Goal: Information Seeking & Learning: Find specific fact

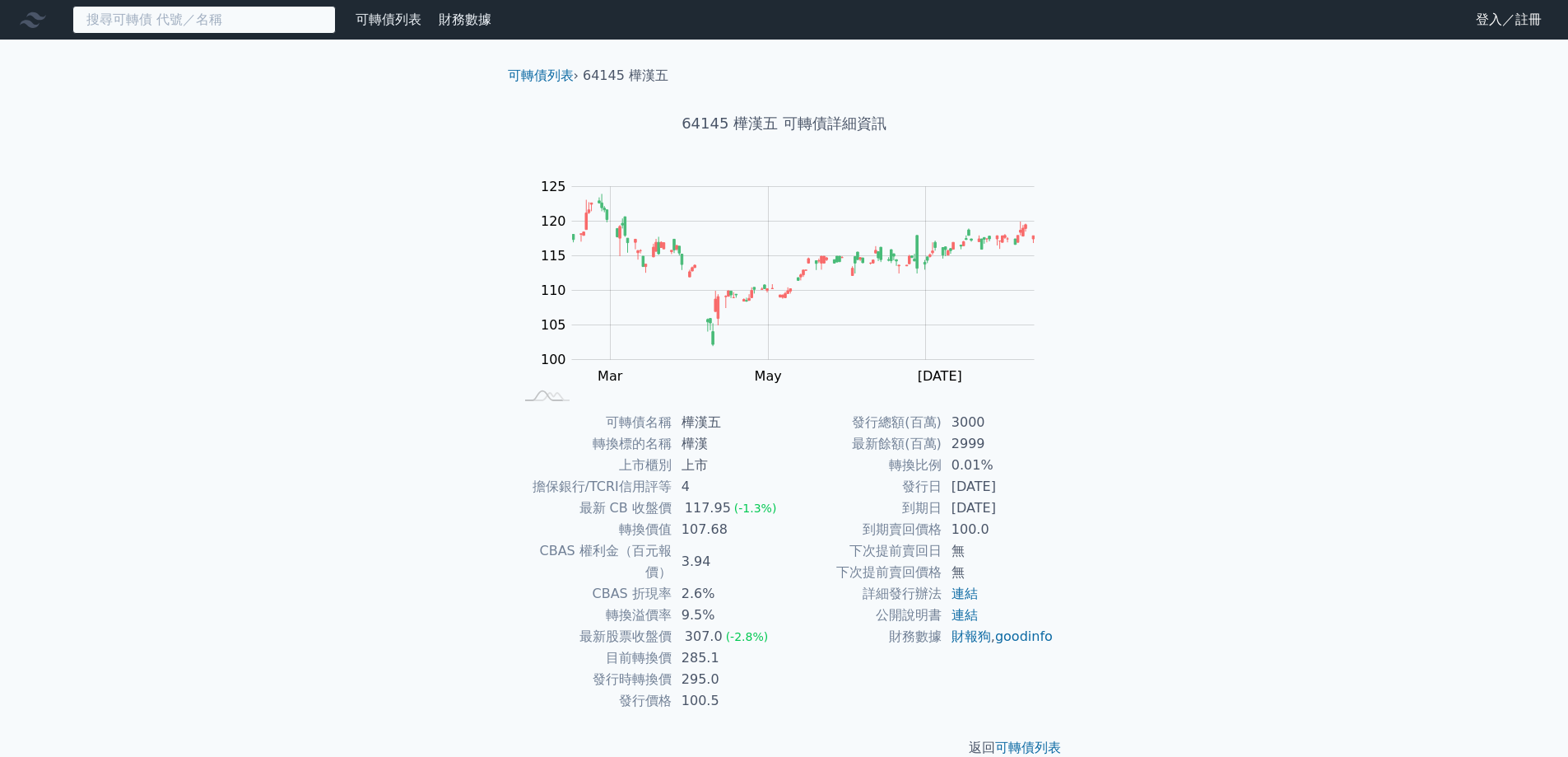
click at [220, 13] on input at bounding box center [204, 19] width 263 height 28
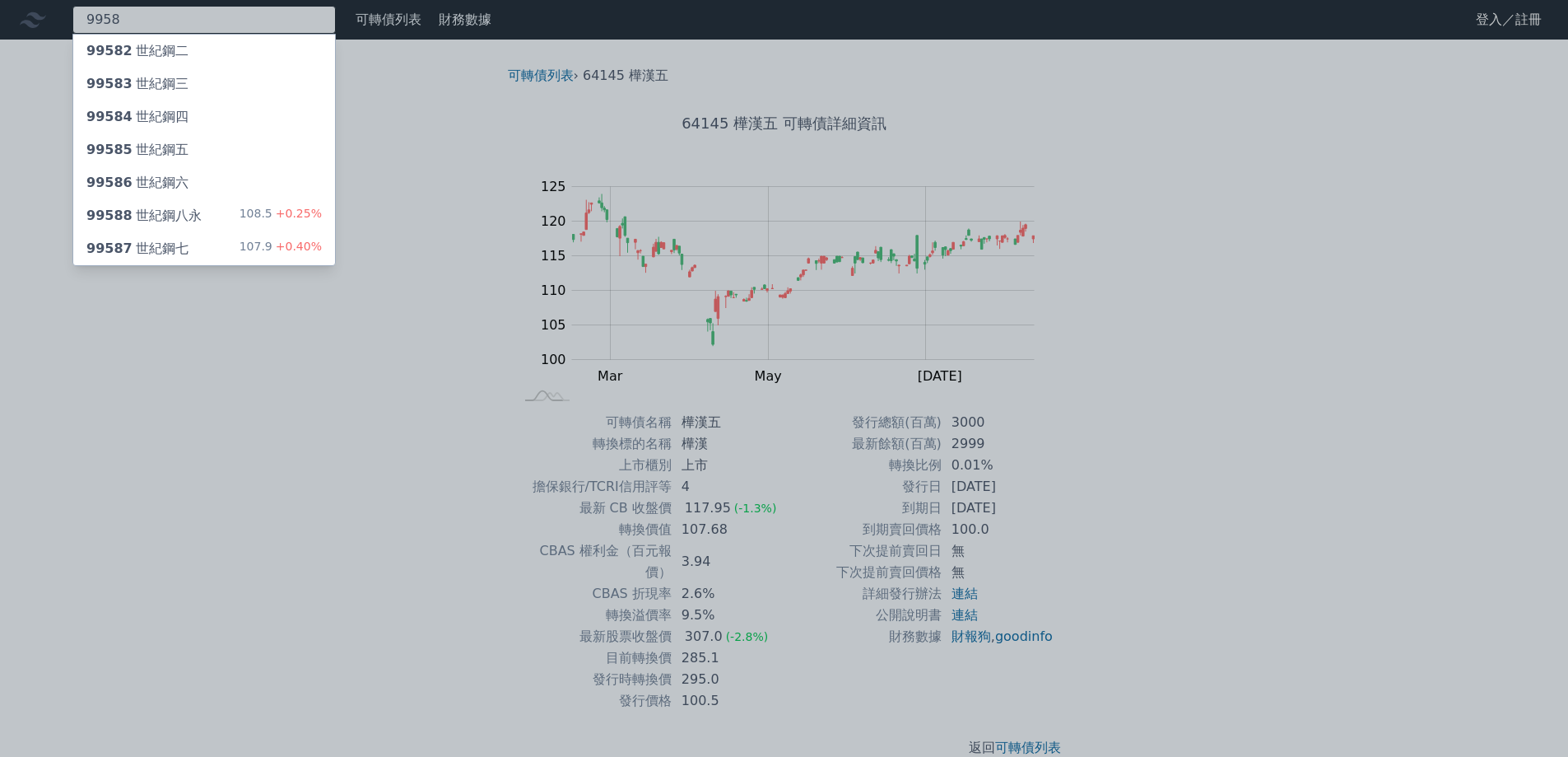
type input "9958"
click at [169, 257] on div "99587 世紀鋼七" at bounding box center [138, 249] width 102 height 20
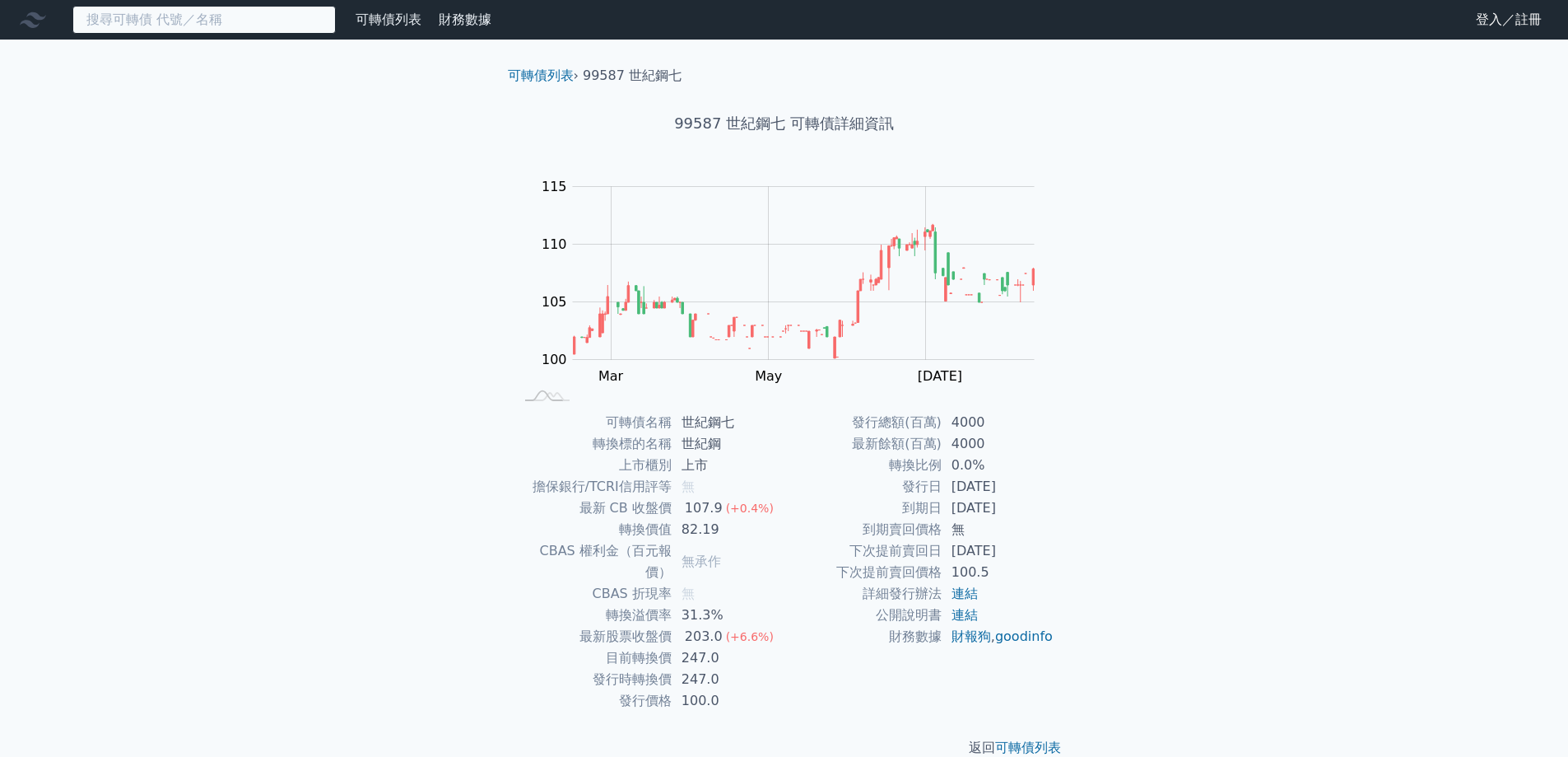
click at [227, 23] on input at bounding box center [204, 19] width 263 height 28
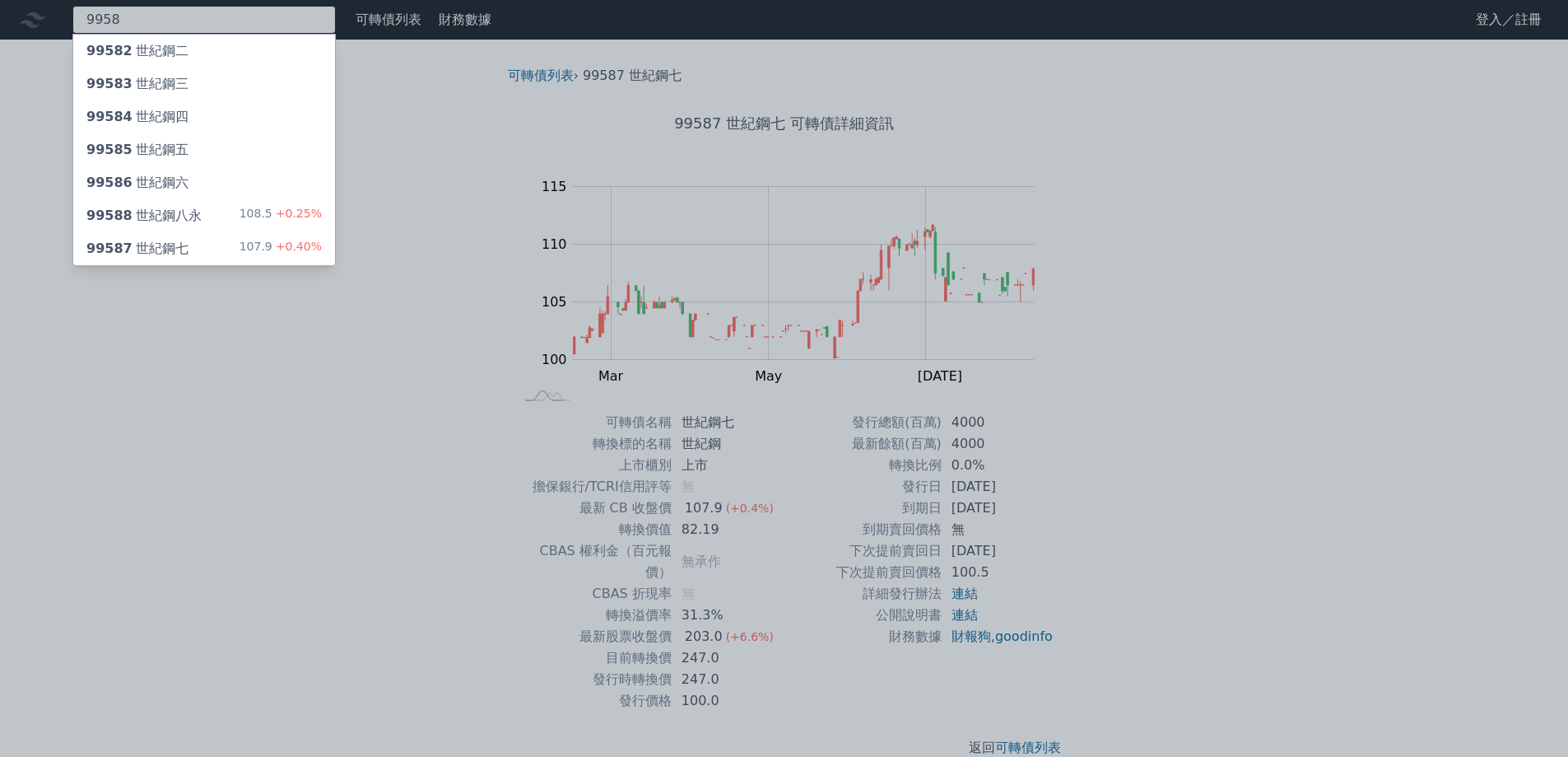
type input "9958"
click at [231, 179] on div "99586 世紀鋼六" at bounding box center [204, 182] width 262 height 33
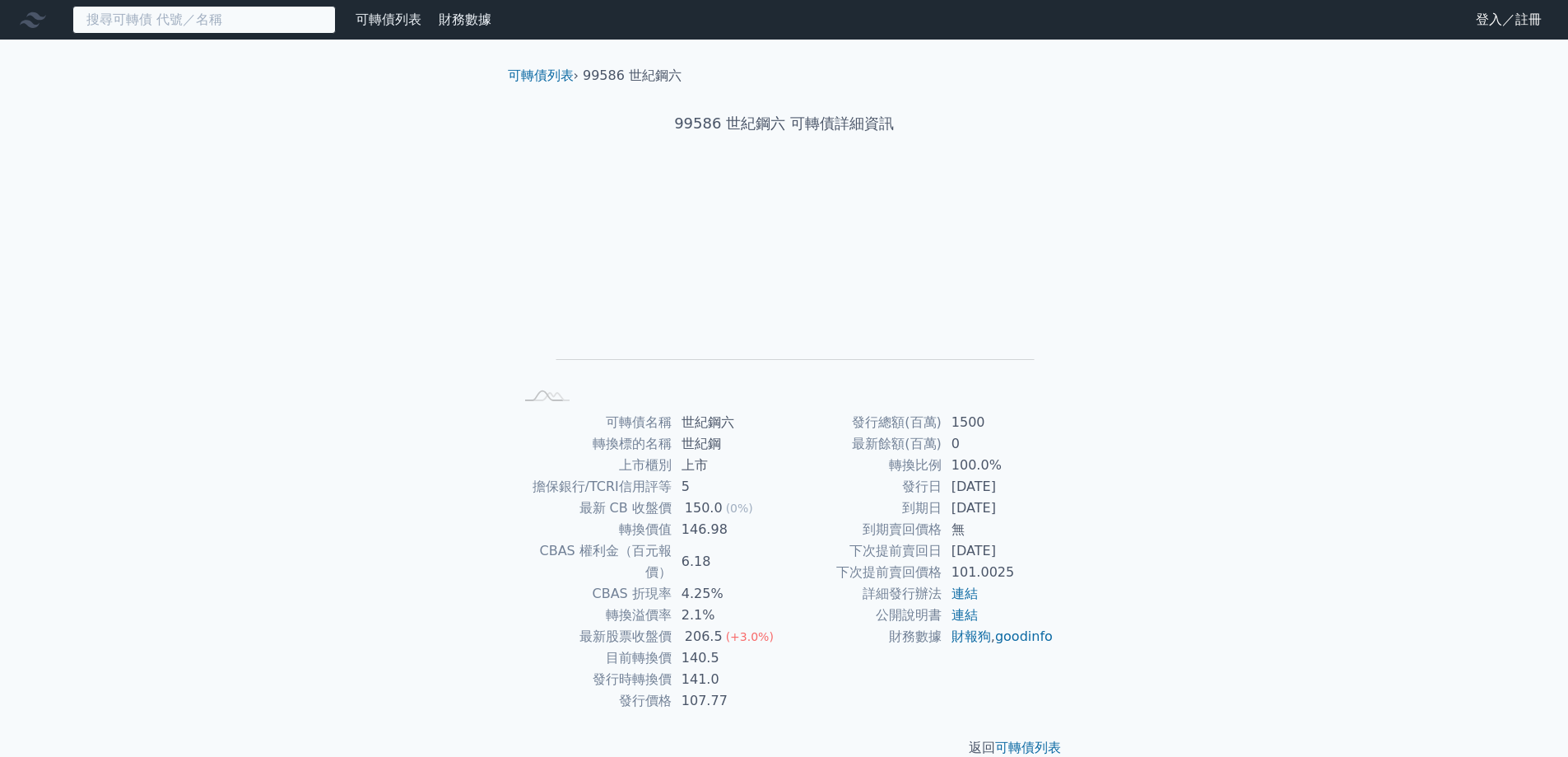
click at [185, 27] on input at bounding box center [204, 19] width 263 height 28
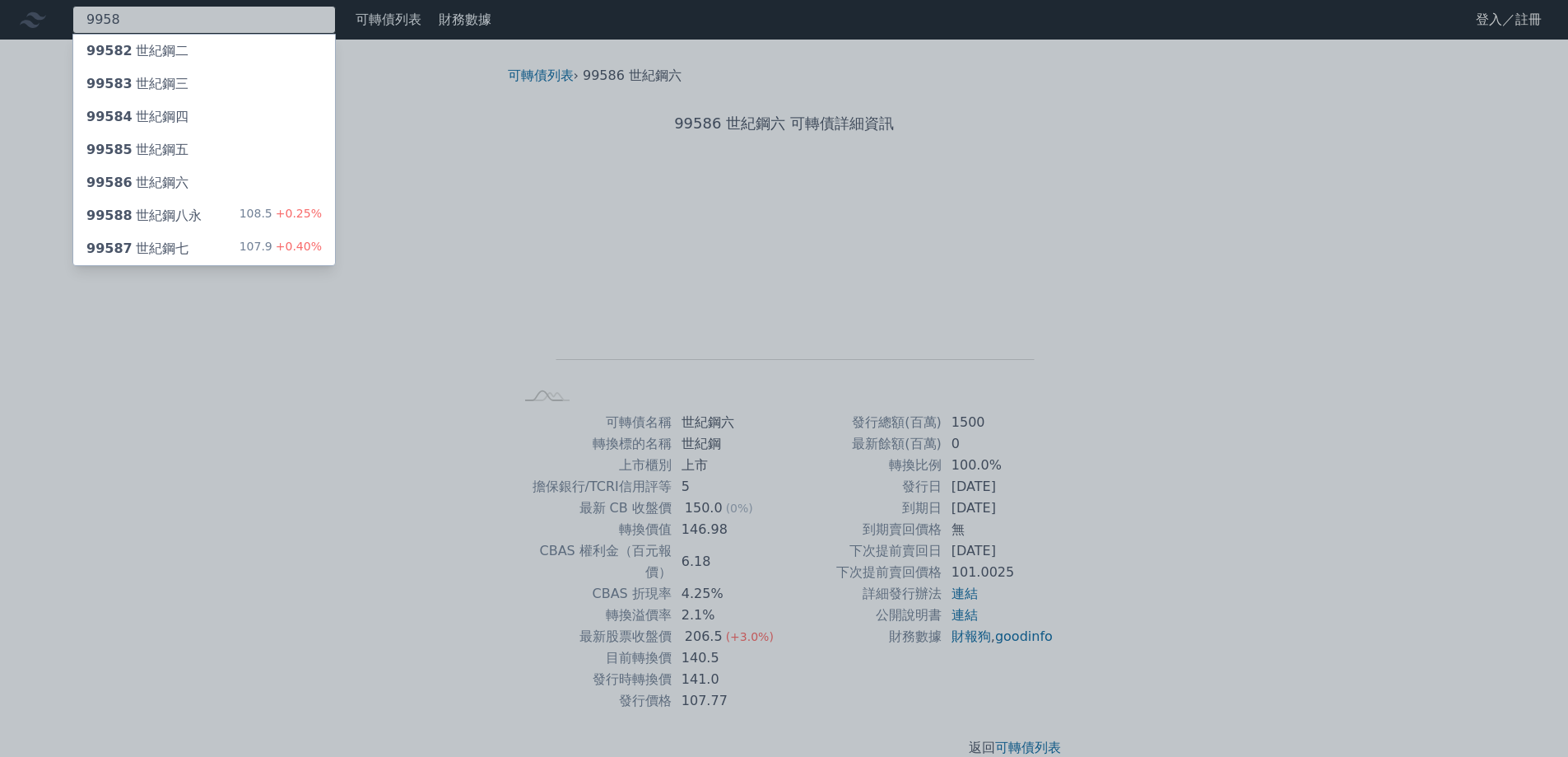
type input "9958"
click at [207, 204] on div "99588 世紀鋼八永 108.5 +0.25%" at bounding box center [204, 215] width 262 height 33
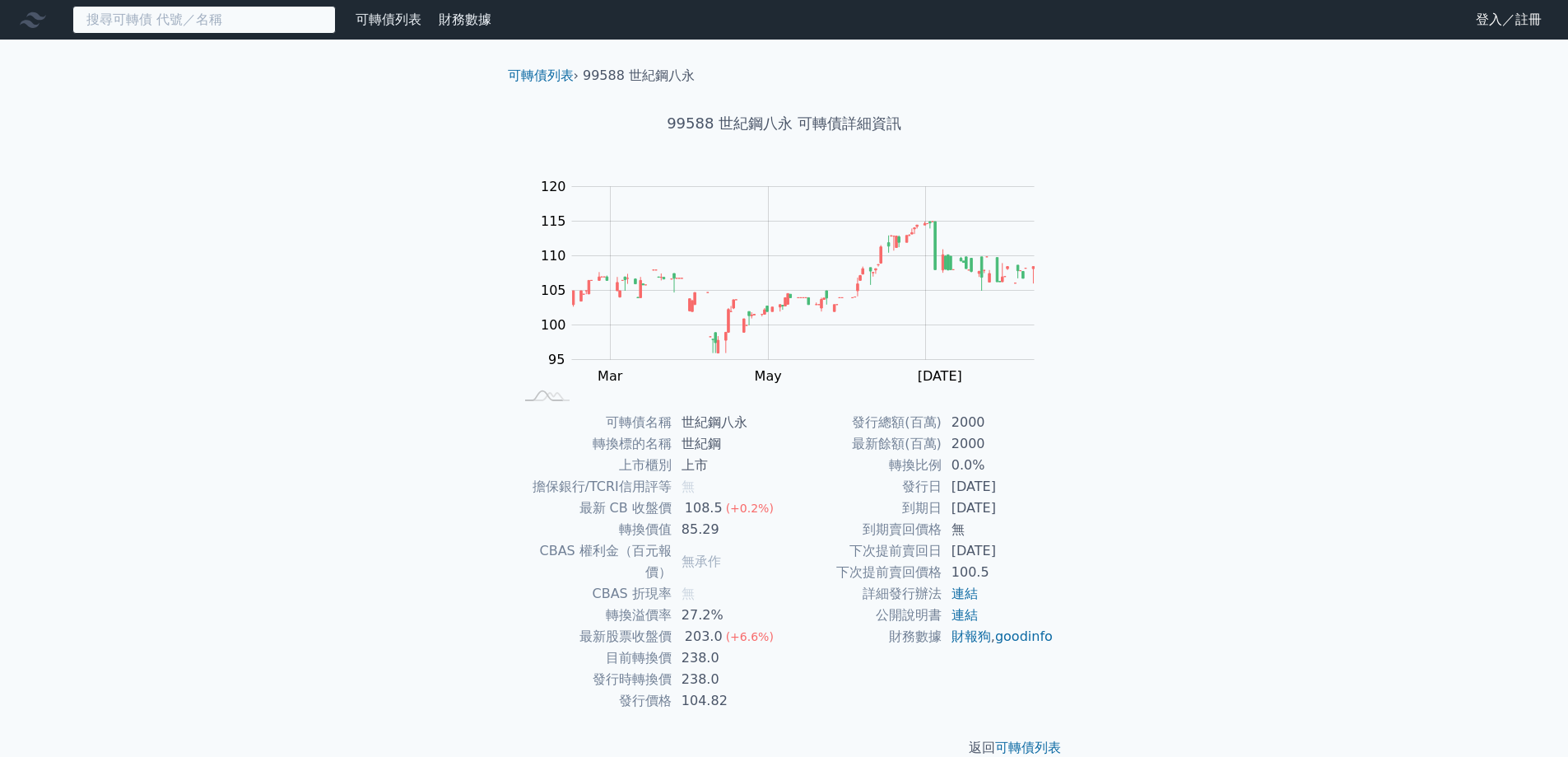
click at [254, 21] on input at bounding box center [204, 19] width 263 height 28
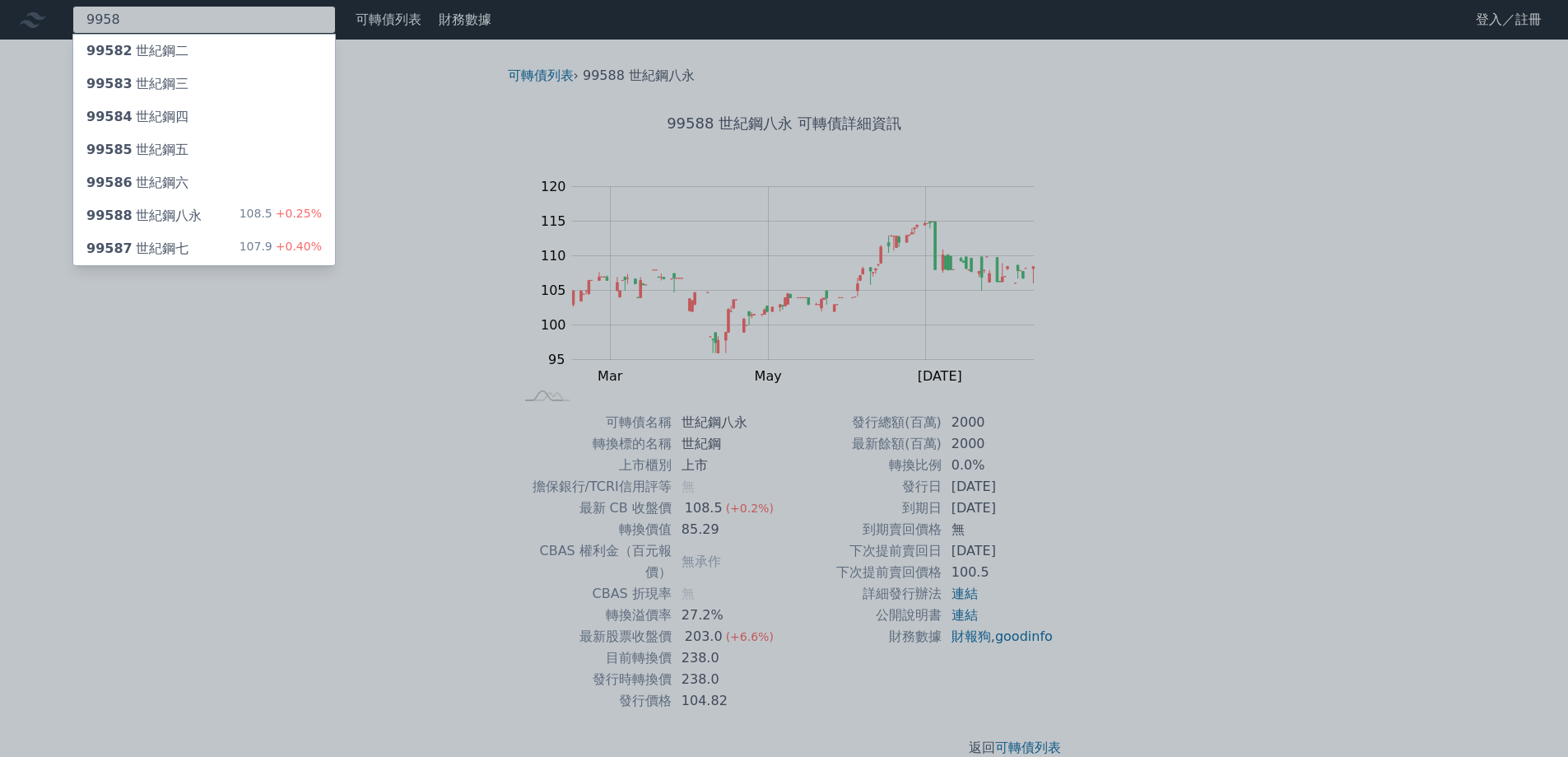
type input "9958"
click at [164, 247] on div "99587 世紀鋼七" at bounding box center [138, 249] width 102 height 20
